Goal: Navigation & Orientation: Go to known website

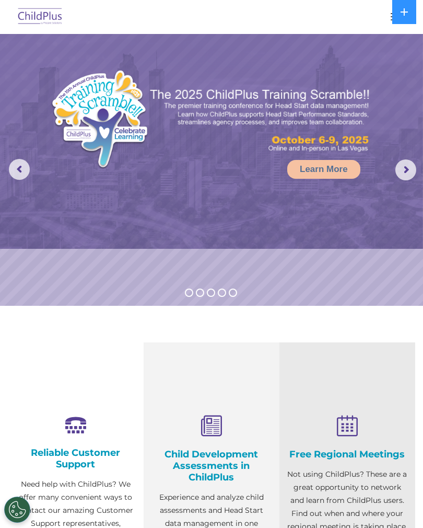
select select "MEDIUM"
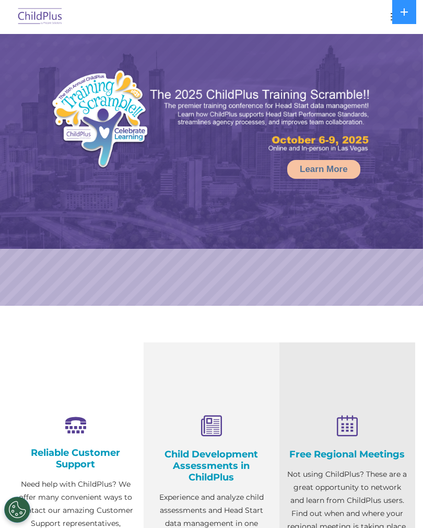
select select "MEDIUM"
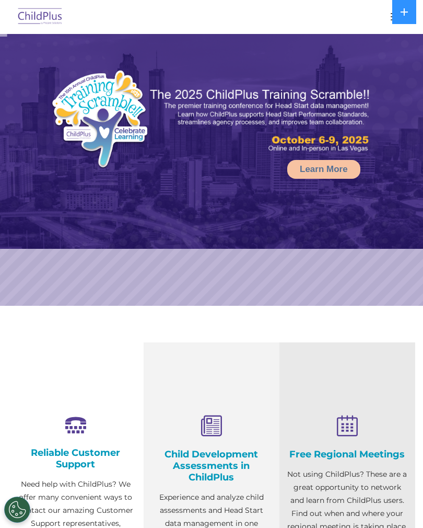
select select "MEDIUM"
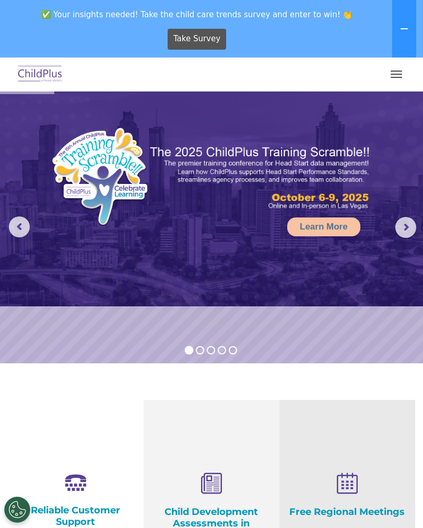
click at [392, 74] on span "button" at bounding box center [396, 74] width 11 height 1
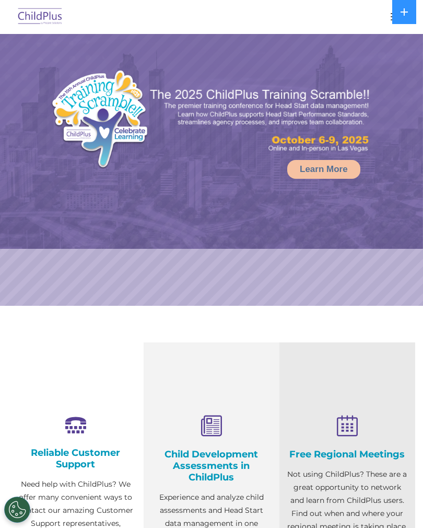
select select "MEDIUM"
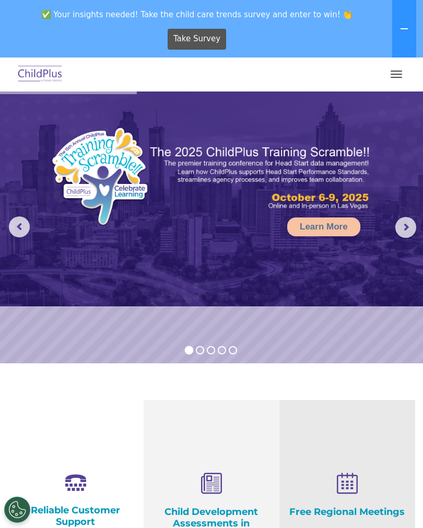
click at [395, 77] on span "button" at bounding box center [396, 77] width 11 height 1
